Goal: Task Accomplishment & Management: Manage account settings

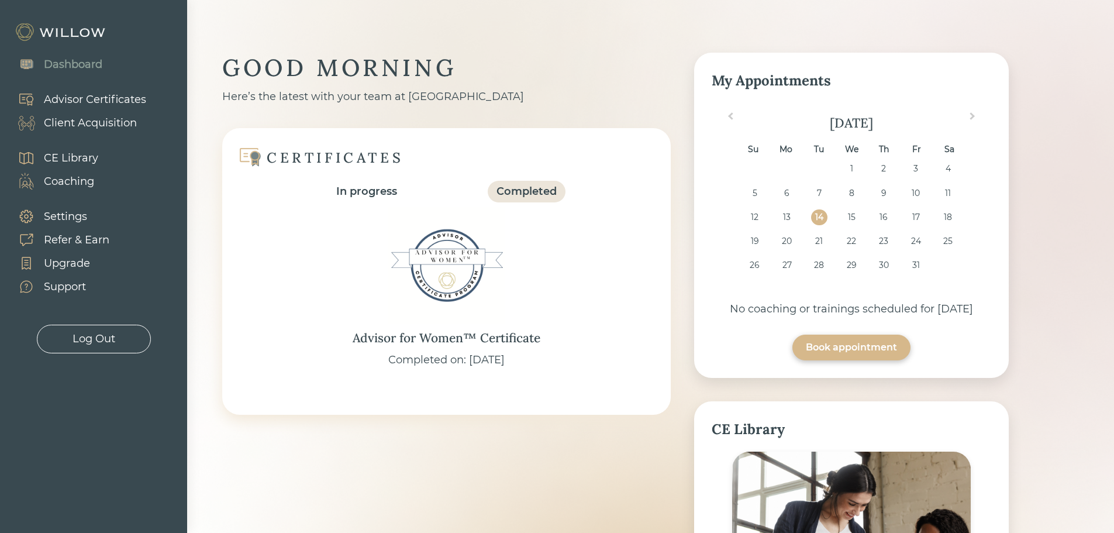
click at [85, 124] on div "Client Acquisition" at bounding box center [90, 123] width 93 height 16
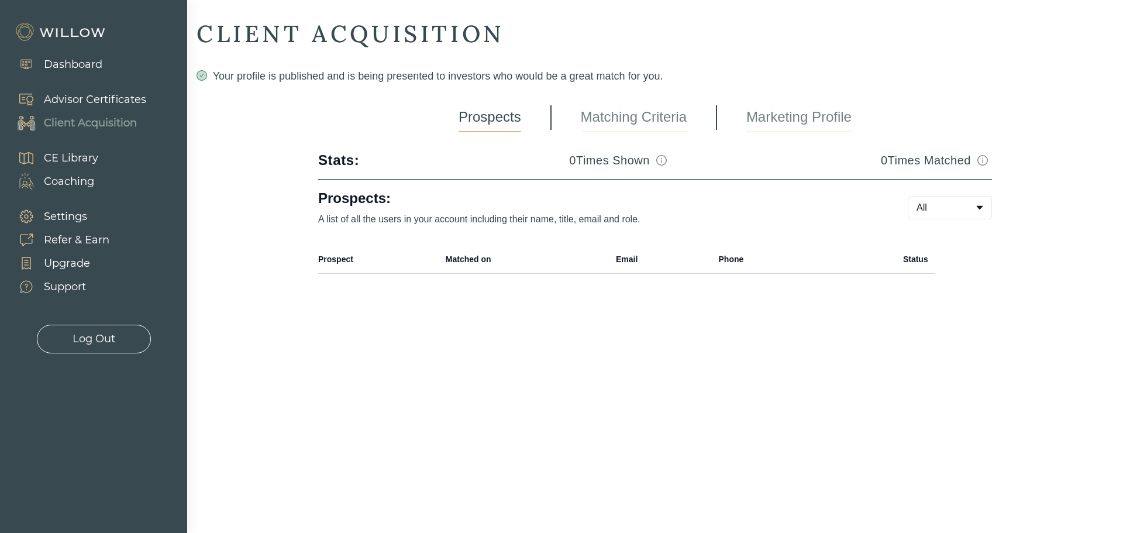
click at [769, 113] on link "Marketing Profile" at bounding box center [798, 117] width 105 height 29
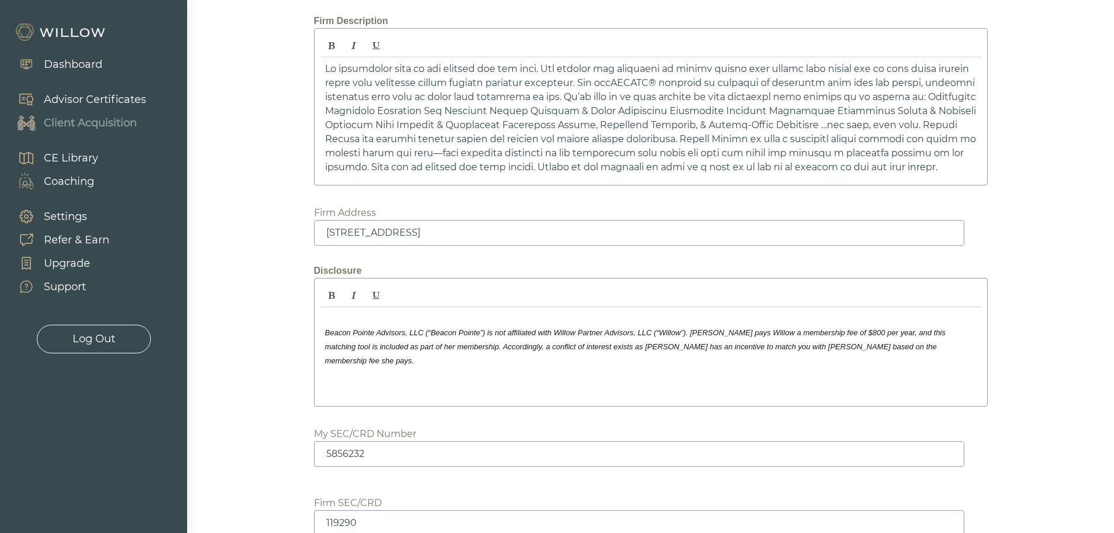
scroll to position [1521, 0]
click at [786, 370] on div "Beacon Pointe Advisors, LLC (“Beacon Pointe”) is not affiliated with Willow Par…" at bounding box center [651, 352] width 661 height 93
click at [890, 380] on div "Beacon Pointe Advisors, LLC (“Beacon Pointe”) is not affiliated with Willow Par…" at bounding box center [651, 352] width 661 height 93
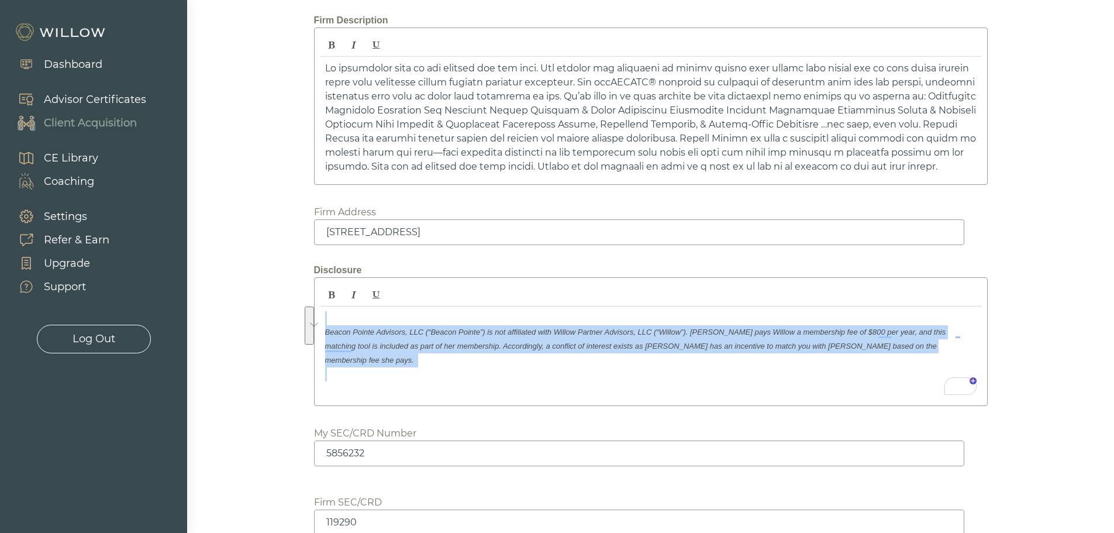
drag, startPoint x: 903, startPoint y: 354, endPoint x: 294, endPoint y: 321, distance: 609.8
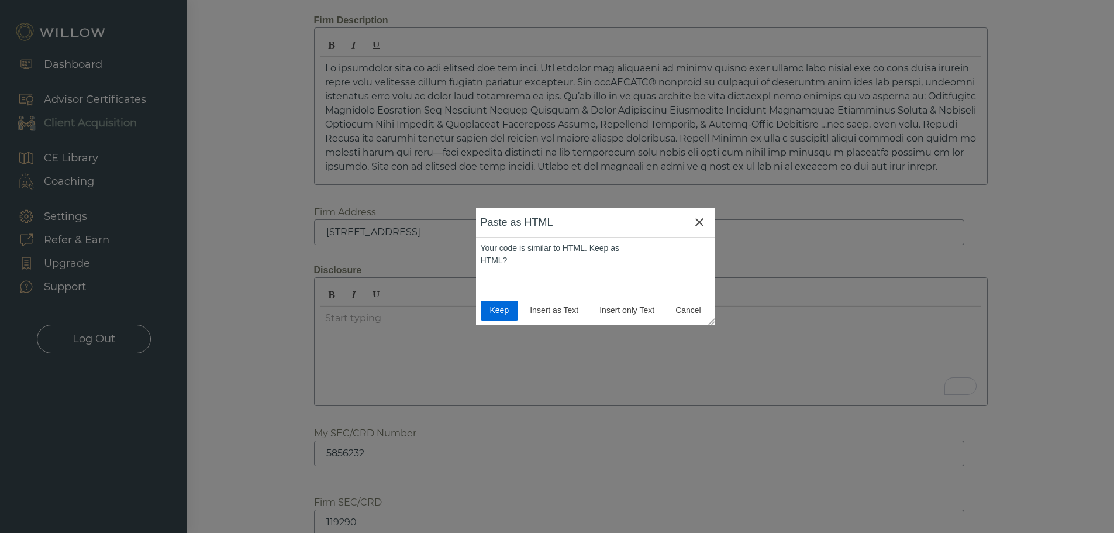
click at [497, 309] on span "Keep" at bounding box center [499, 310] width 29 height 12
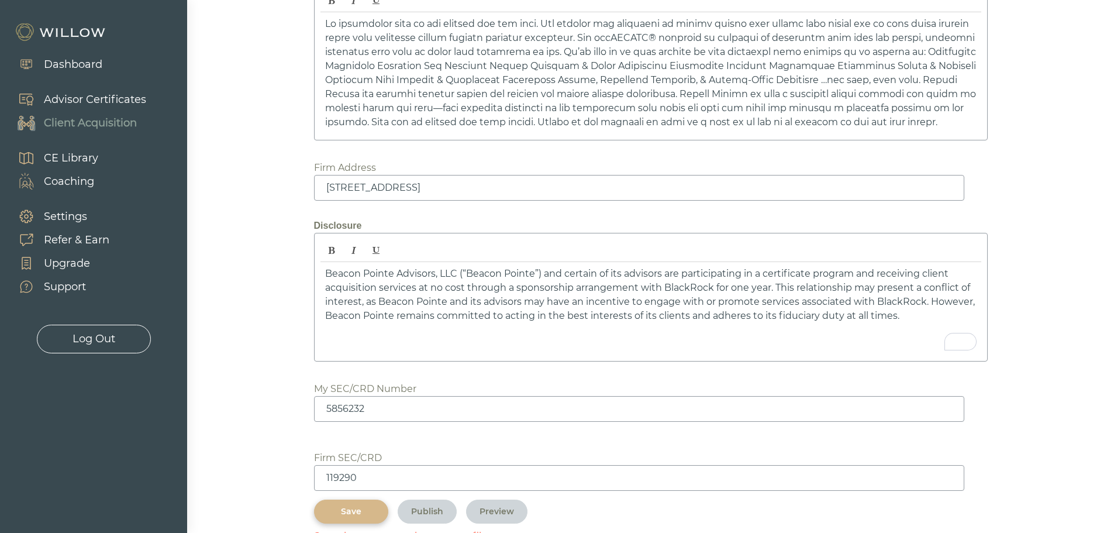
scroll to position [1600, 0]
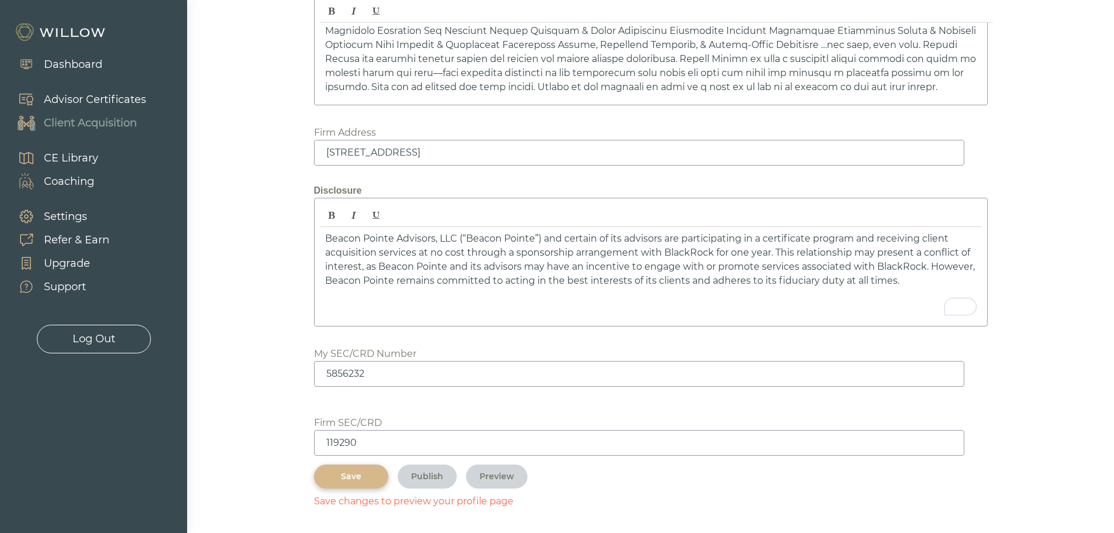
click at [366, 477] on div "Save" at bounding box center [351, 476] width 47 height 12
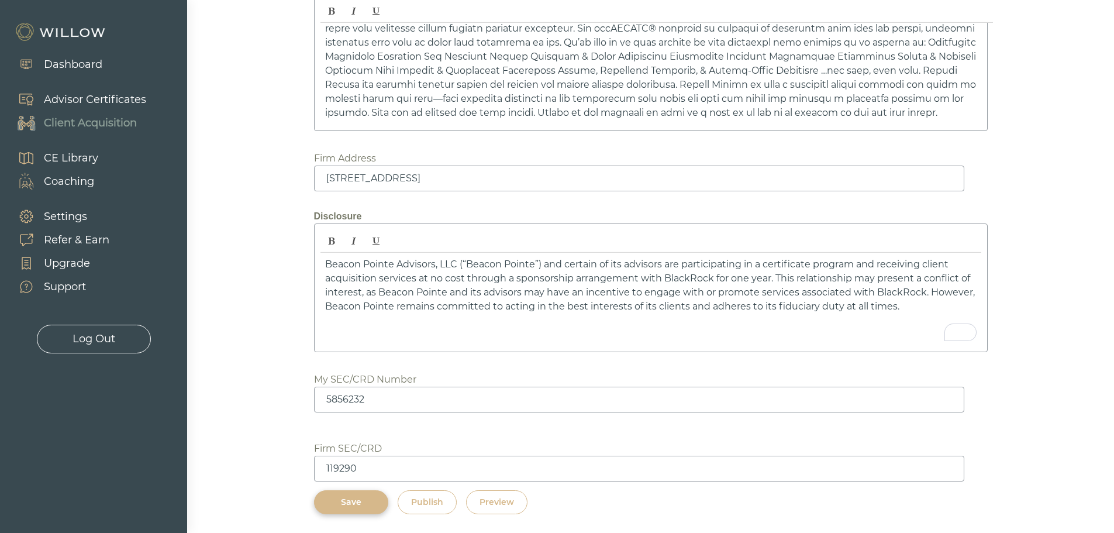
scroll to position [1575, 0]
click at [502, 503] on div "Preview" at bounding box center [497, 502] width 35 height 12
click at [432, 498] on div "Publish" at bounding box center [427, 502] width 32 height 12
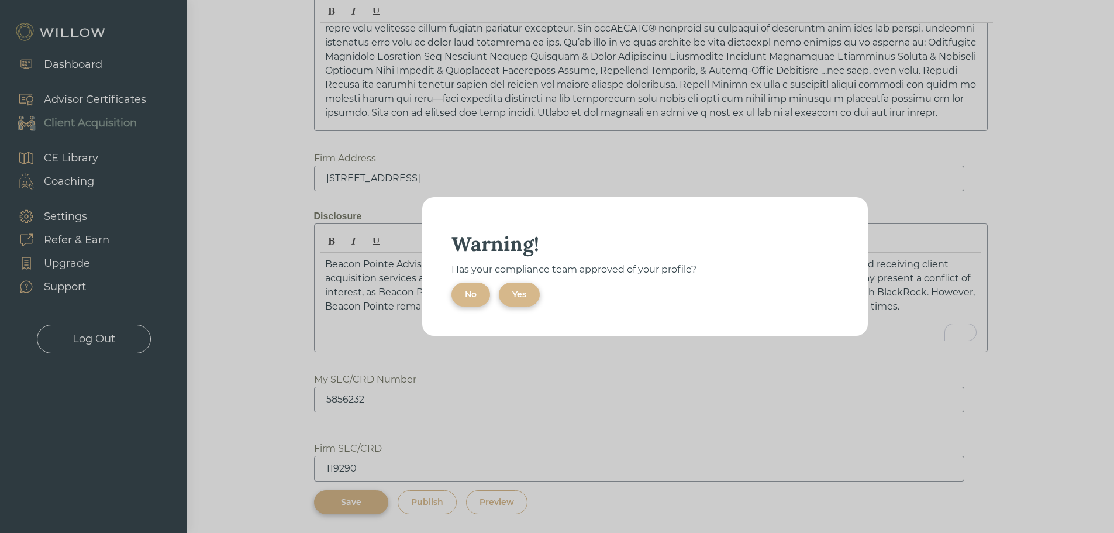
click at [523, 292] on div "Yes" at bounding box center [519, 294] width 14 height 12
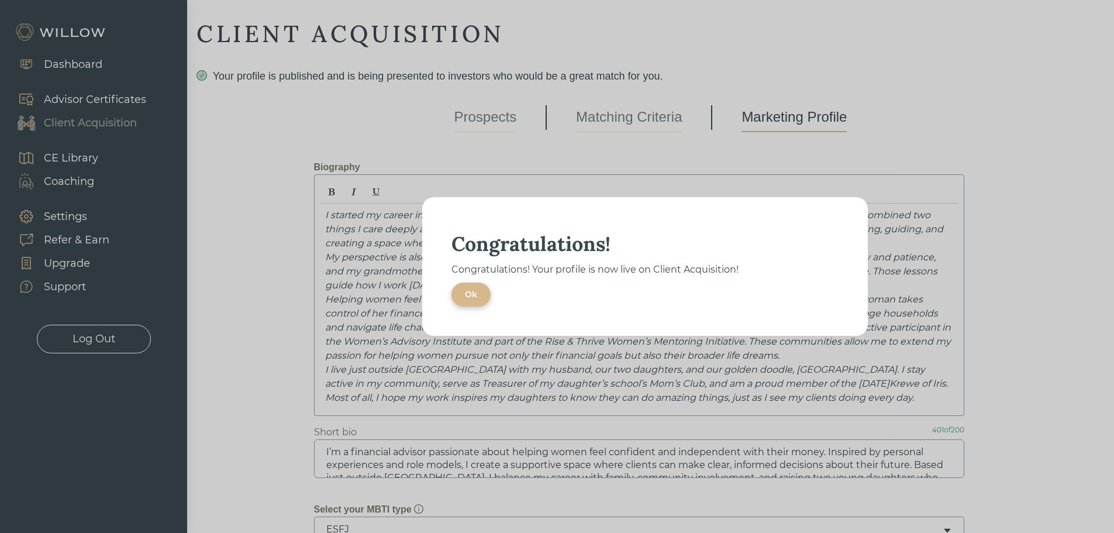
click at [477, 291] on button "Ok" at bounding box center [471, 295] width 39 height 24
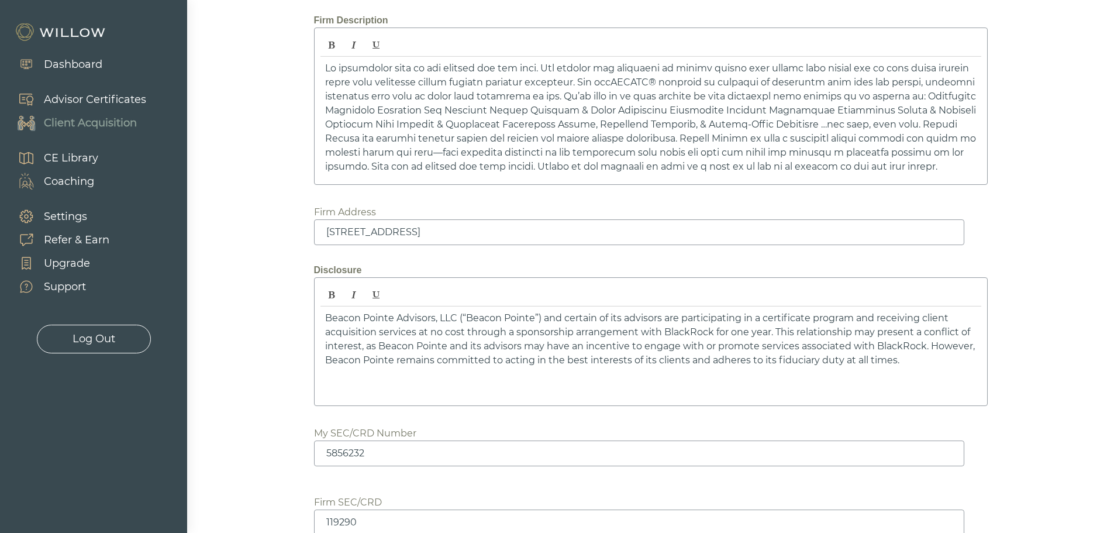
scroll to position [1575, 0]
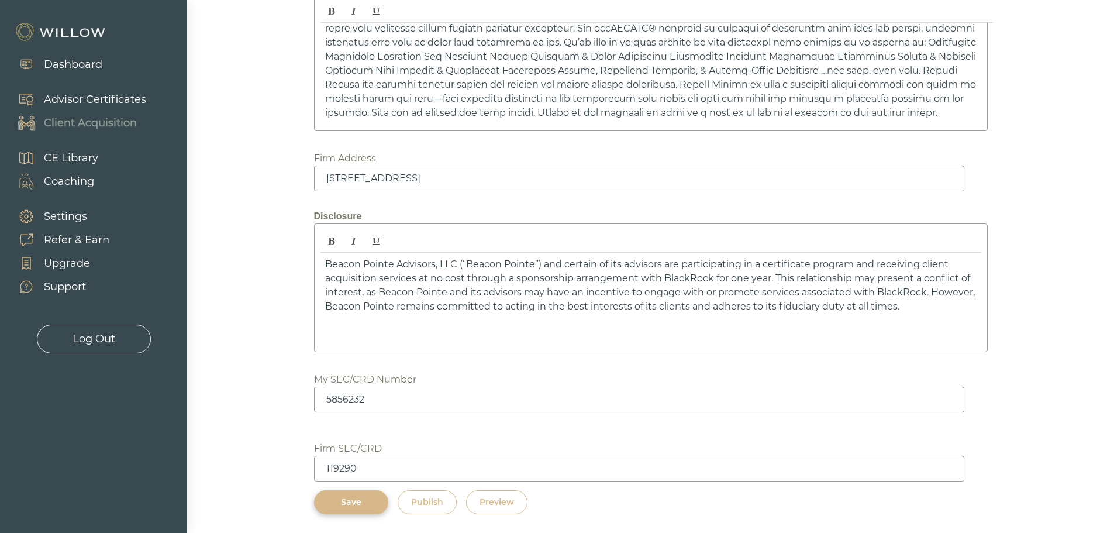
click at [426, 497] on div "Publish" at bounding box center [427, 502] width 32 height 12
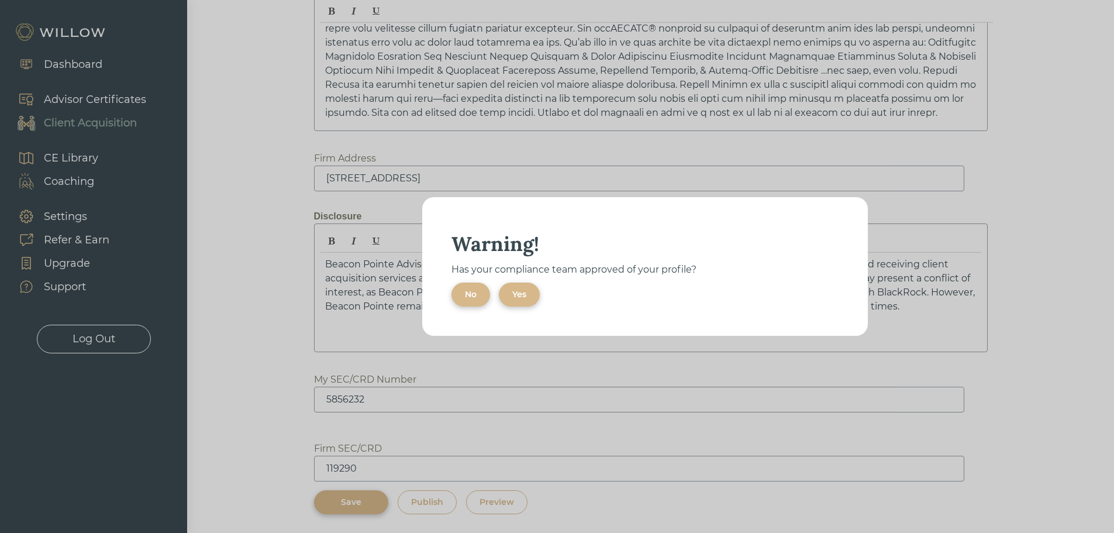
click at [519, 299] on div "Yes" at bounding box center [519, 294] width 14 height 12
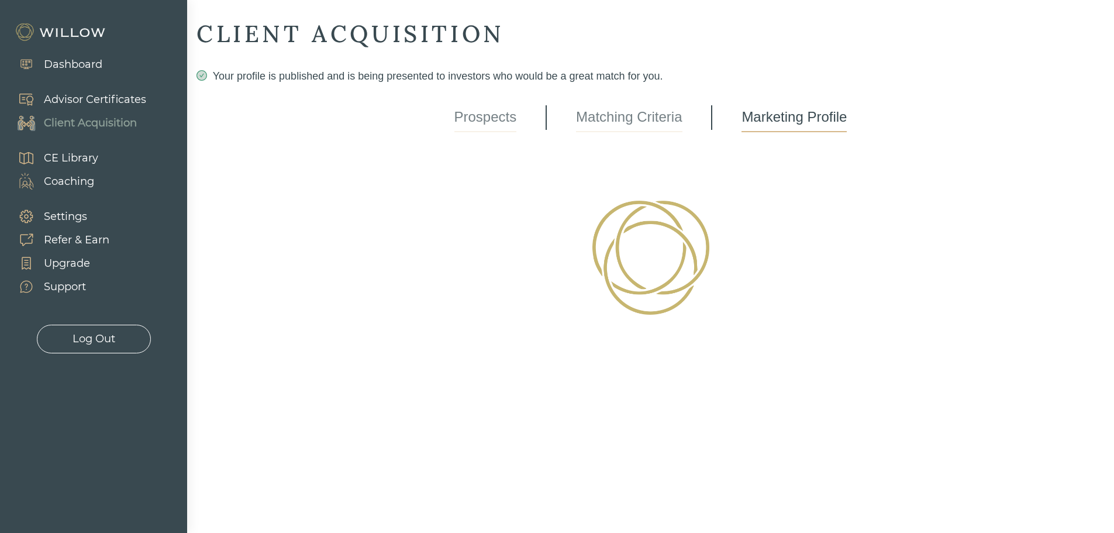
scroll to position [0, 0]
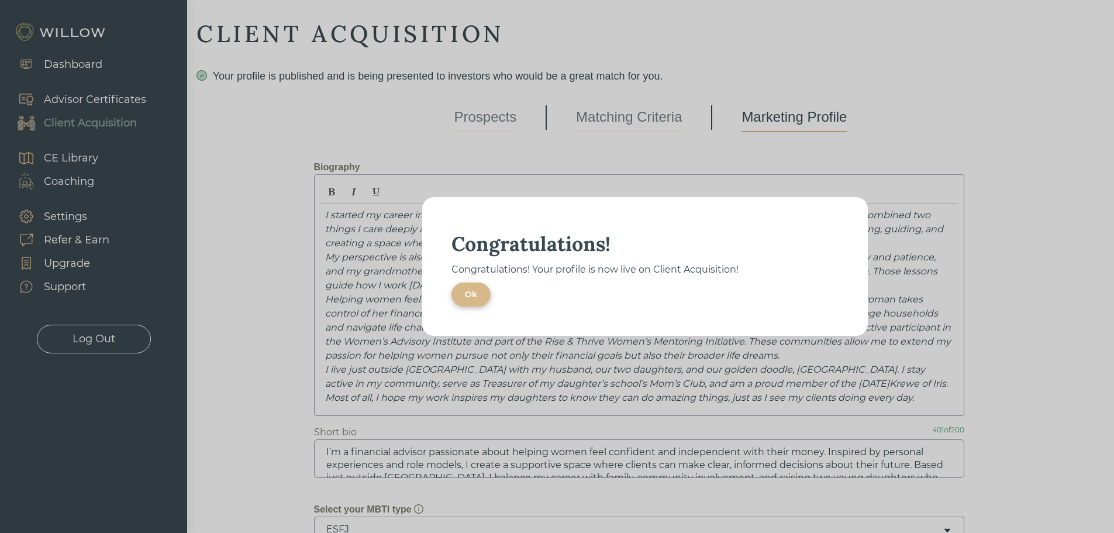
click at [465, 297] on div "Ok" at bounding box center [471, 294] width 12 height 12
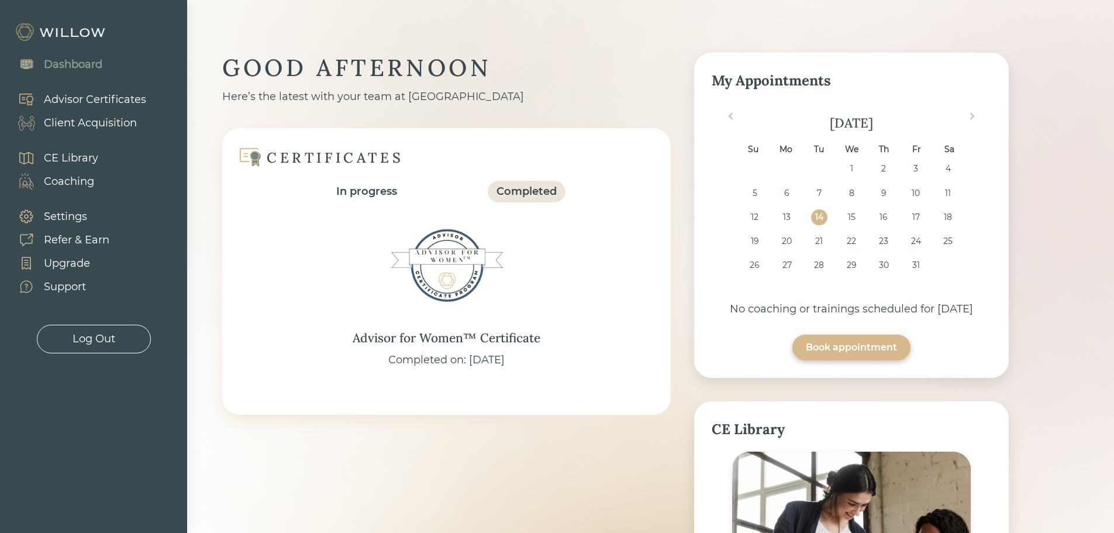
click at [104, 127] on div "Client Acquisition" at bounding box center [90, 123] width 93 height 16
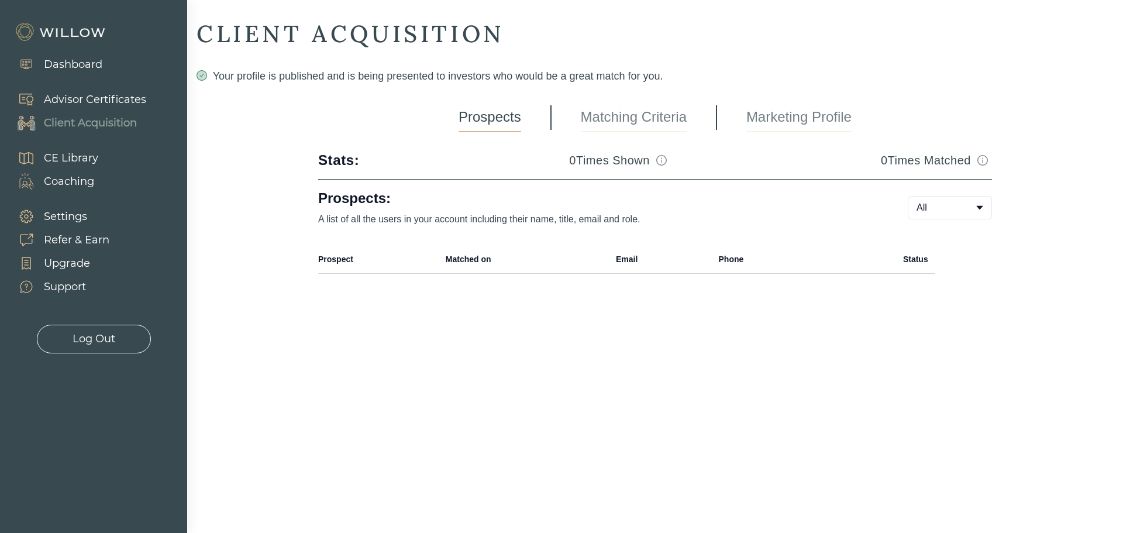
click at [781, 125] on link "Marketing Profile" at bounding box center [798, 117] width 105 height 29
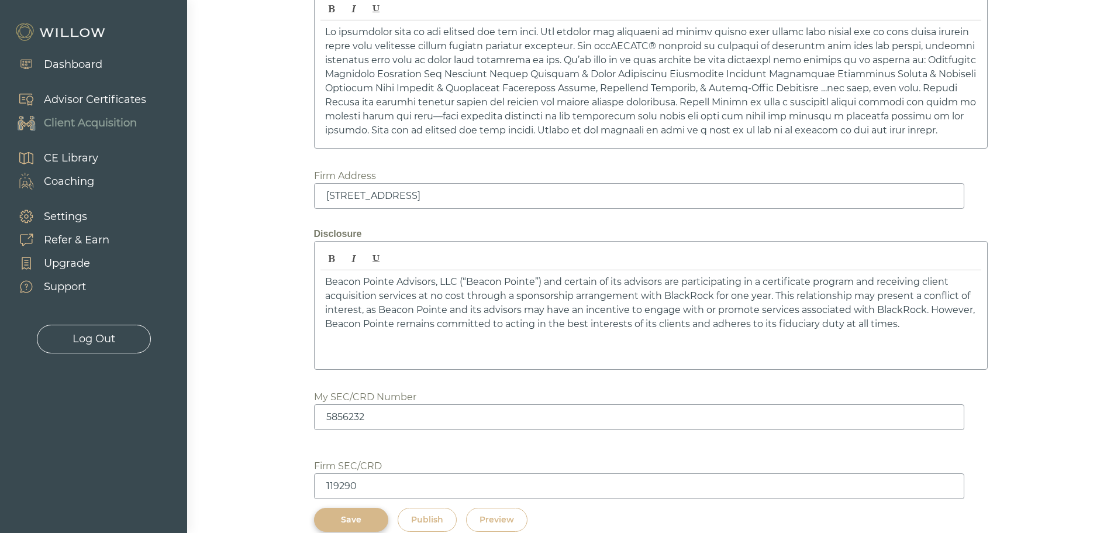
scroll to position [1575, 0]
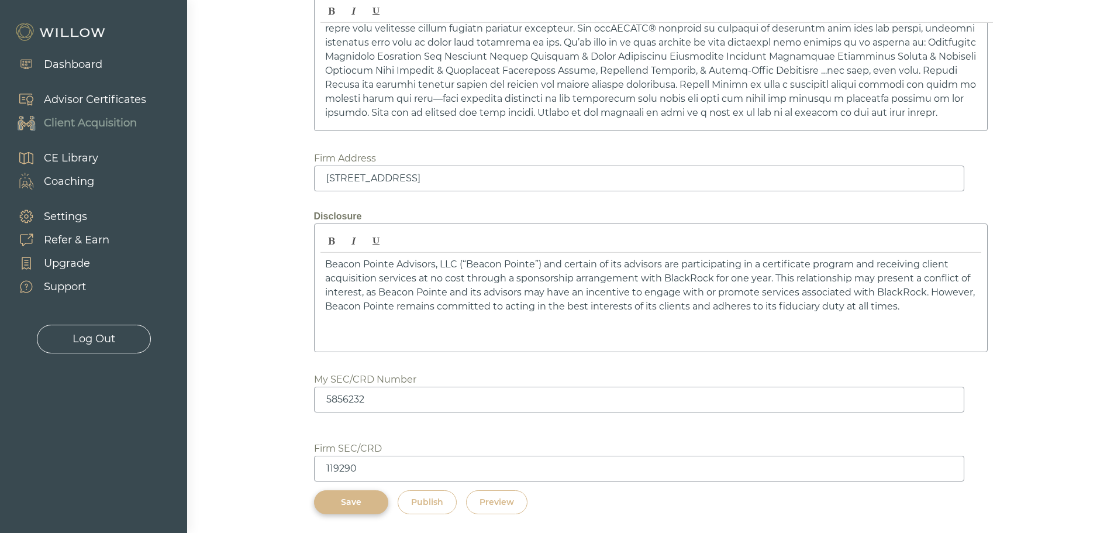
click at [497, 502] on div "Preview" at bounding box center [497, 502] width 35 height 12
click at [483, 500] on div "Preview" at bounding box center [497, 502] width 35 height 12
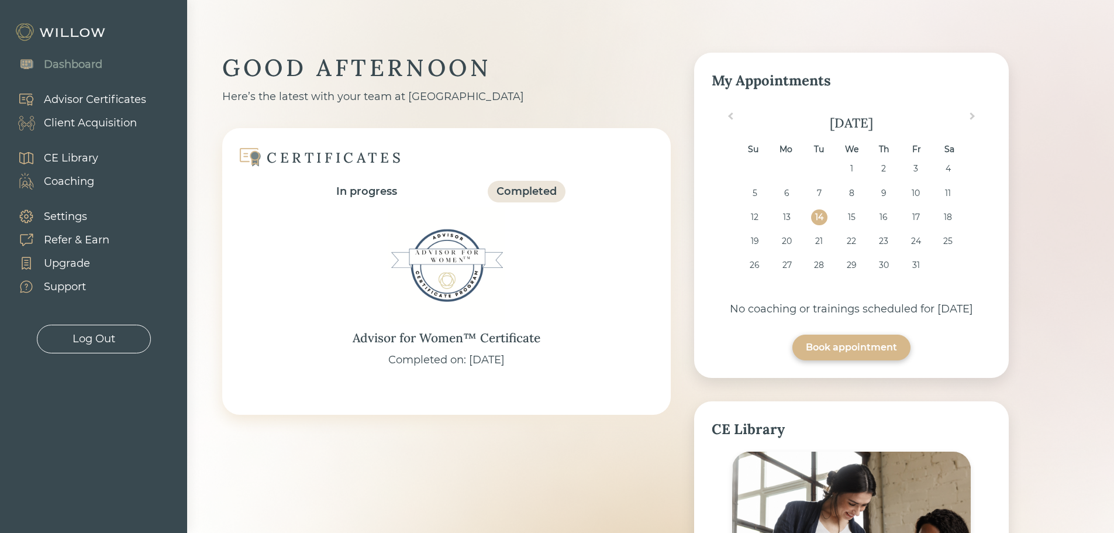
click at [110, 128] on div "Client Acquisition" at bounding box center [90, 123] width 93 height 16
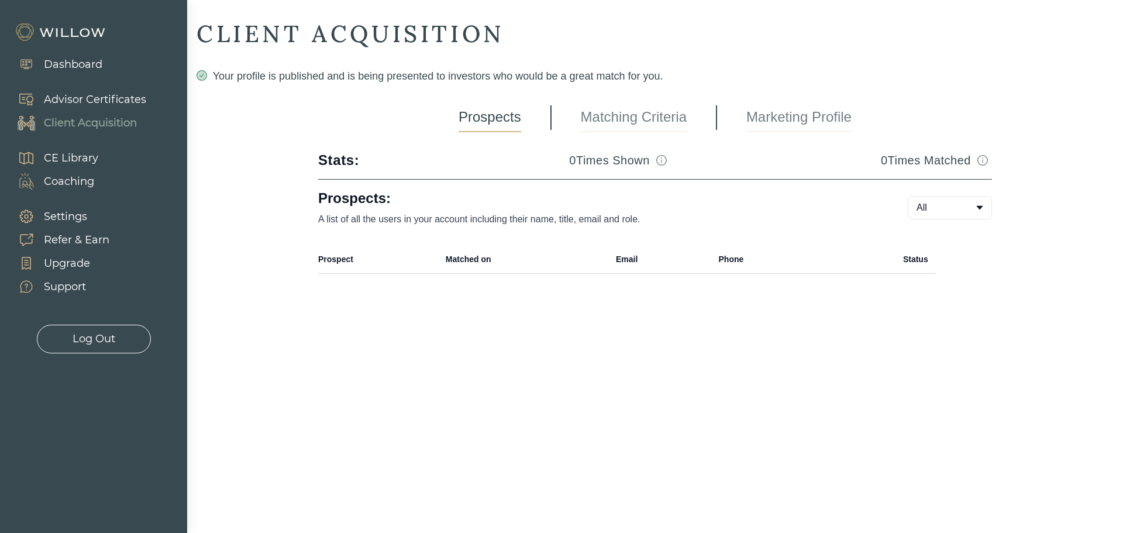
click at [821, 122] on link "Marketing Profile" at bounding box center [798, 117] width 105 height 29
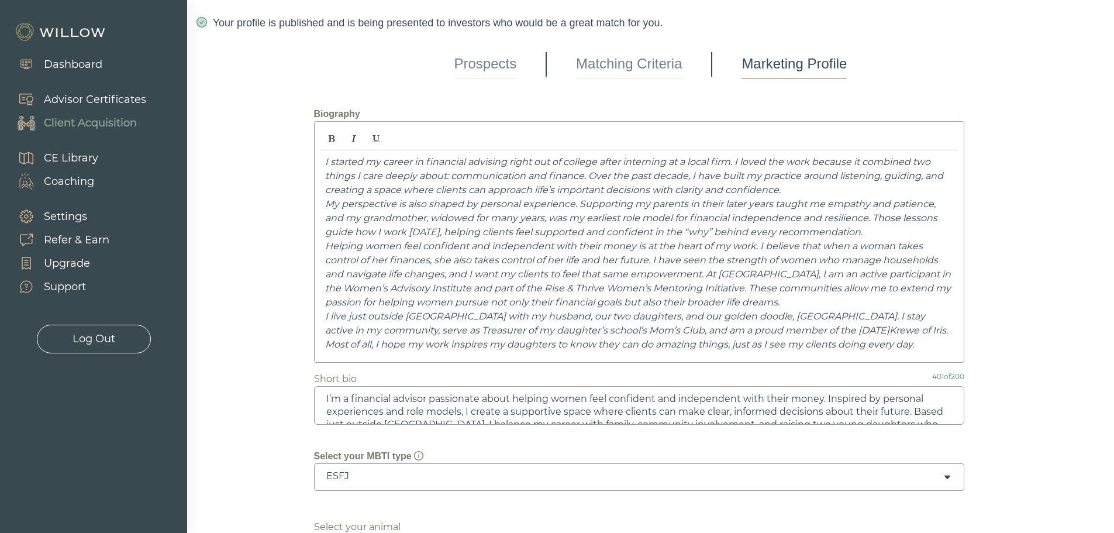
scroll to position [234, 0]
